Goal: Find specific page/section: Locate a particular part of the current website

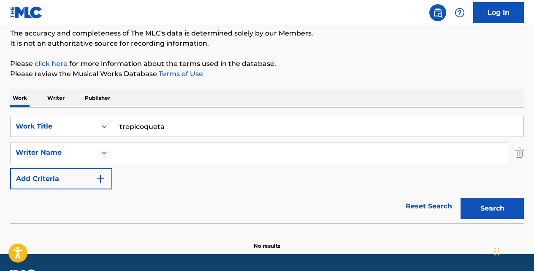
click at [416, 203] on link "Reset Search" at bounding box center [429, 206] width 55 height 19
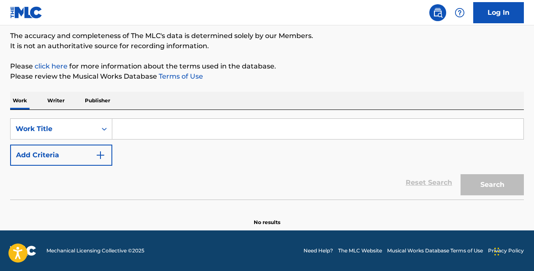
click at [195, 130] on input "Search Form" at bounding box center [318, 129] width 412 height 20
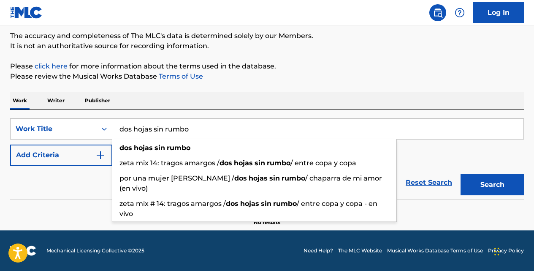
type input "dos hojas sin rumbo"
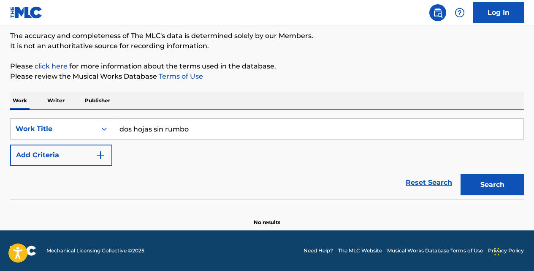
click at [104, 152] on img "Search Form" at bounding box center [100, 155] width 10 height 10
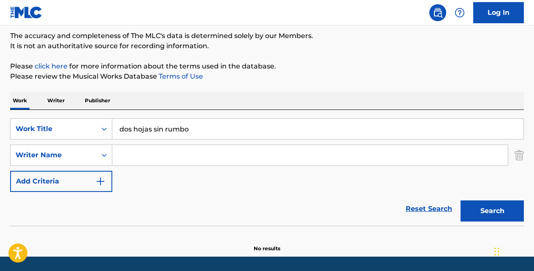
click at [129, 155] on input "Search Form" at bounding box center [310, 155] width 396 height 20
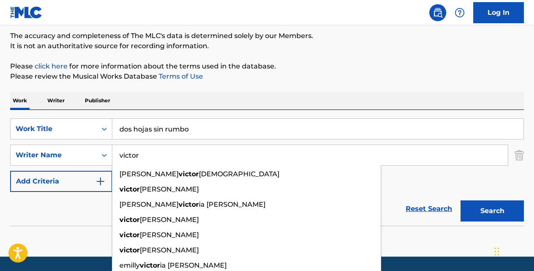
type input "victor"
click at [461, 200] on button "Search" at bounding box center [492, 210] width 63 height 21
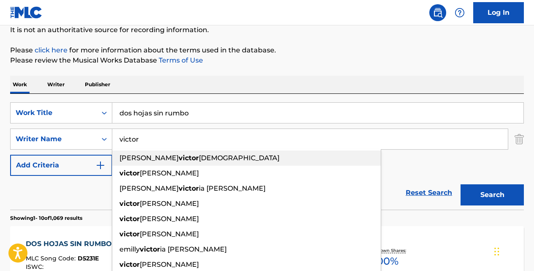
scroll to position [87, 0]
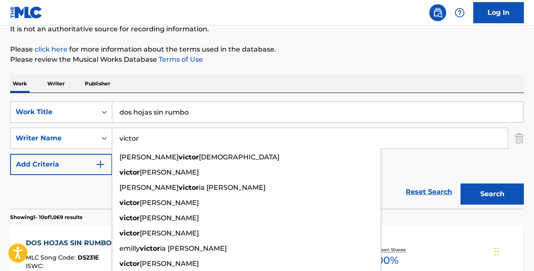
click at [339, 86] on div "Work Writer Publisher" at bounding box center [267, 84] width 514 height 18
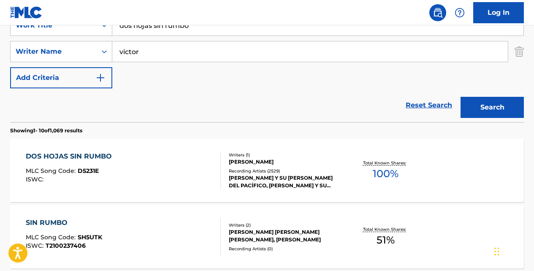
scroll to position [177, 0]
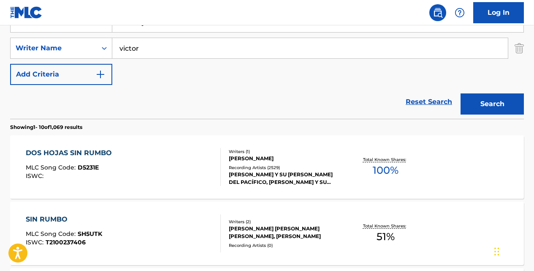
click at [96, 150] on div "DOS HOJAS SIN RUMBO" at bounding box center [71, 153] width 90 height 10
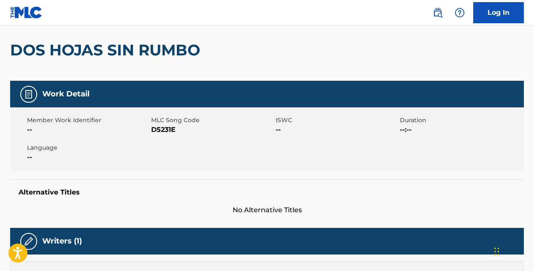
scroll to position [68, 0]
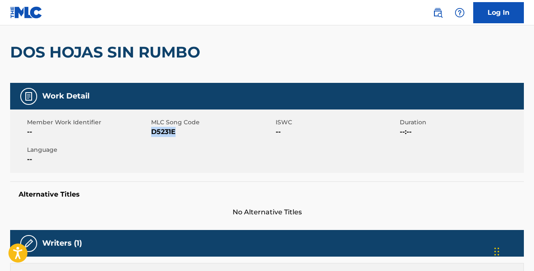
drag, startPoint x: 174, startPoint y: 130, endPoint x: 152, endPoint y: 132, distance: 22.9
click at [152, 132] on span "D5231E" at bounding box center [212, 132] width 122 height 10
copy span "D5231E"
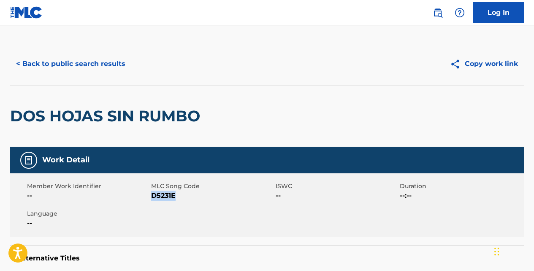
scroll to position [0, 0]
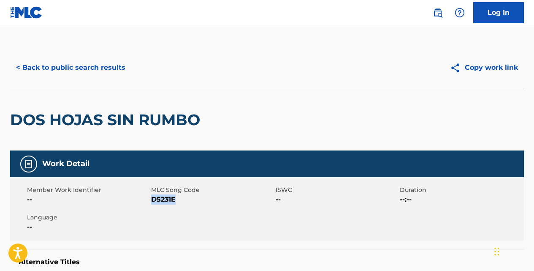
click at [115, 67] on button "< Back to public search results" at bounding box center [70, 67] width 121 height 21
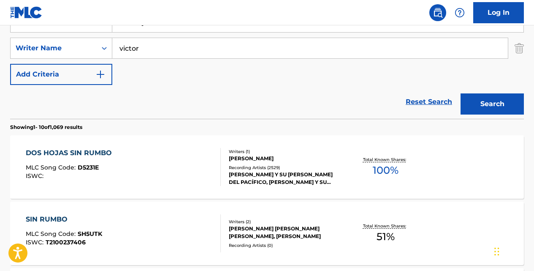
click at [417, 103] on link "Reset Search" at bounding box center [429, 102] width 55 height 19
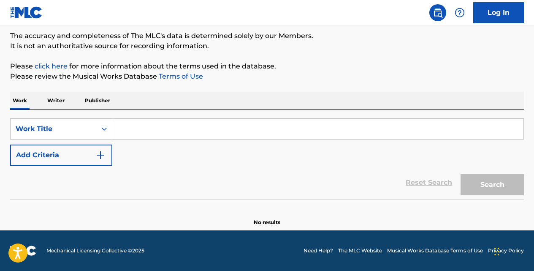
scroll to position [70, 0]
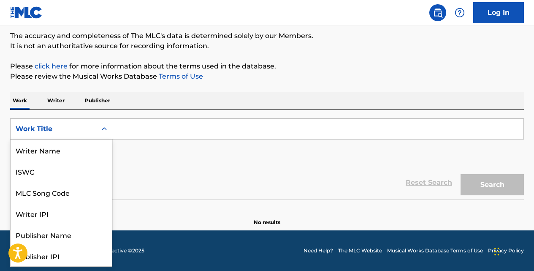
click at [103, 129] on icon "Search Form" at bounding box center [104, 128] width 5 height 3
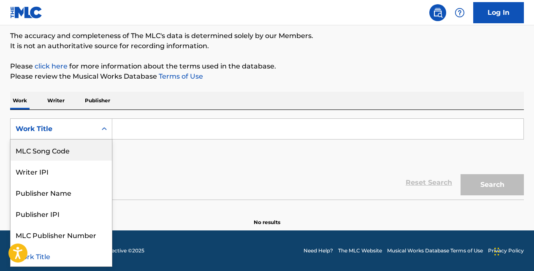
click at [88, 148] on div "MLC Song Code" at bounding box center [61, 149] width 101 height 21
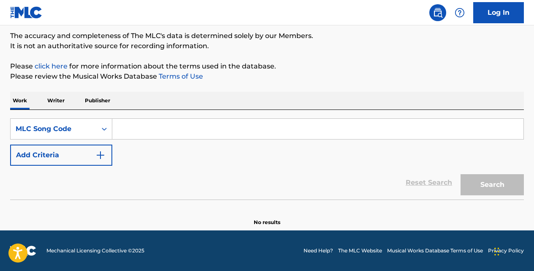
click at [148, 124] on input "Search Form" at bounding box center [318, 129] width 412 height 20
paste input "T6474C"
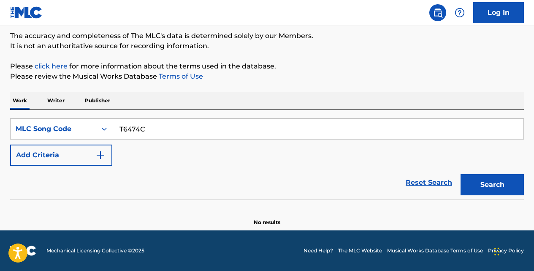
type input "T6474C"
click at [461, 174] on button "Search" at bounding box center [492, 184] width 63 height 21
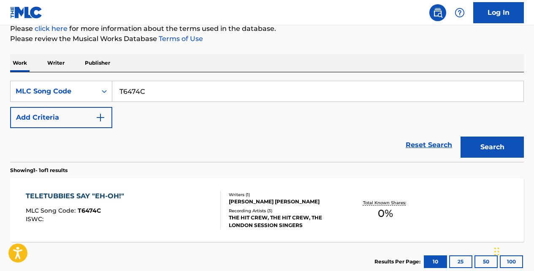
scroll to position [109, 0]
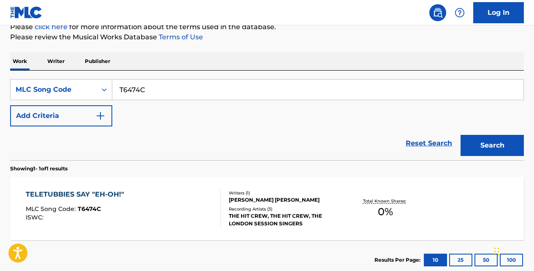
click at [110, 194] on div "TELETUBBIES SAY "EH-OH!"" at bounding box center [77, 194] width 103 height 10
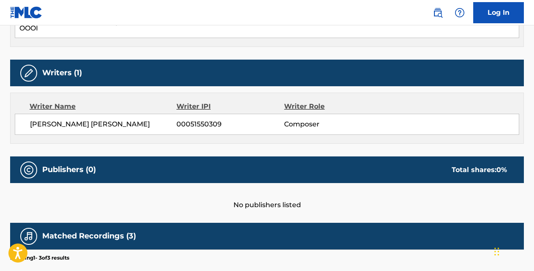
scroll to position [284, 0]
